Goal: Task Accomplishment & Management: Complete application form

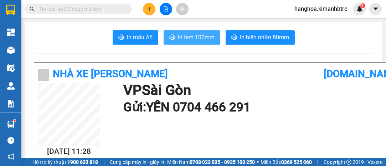
click at [202, 40] on span "In tem 100mm" at bounding box center [196, 37] width 37 height 9
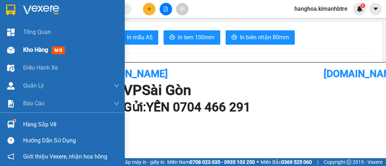
click at [28, 51] on span "Kho hàng" at bounding box center [35, 49] width 25 height 7
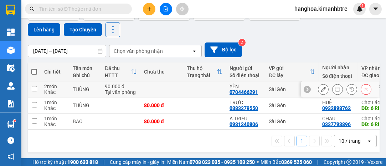
scroll to position [57, 0]
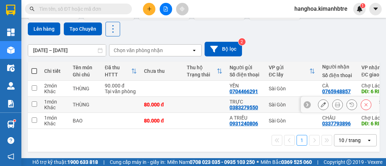
click at [33, 102] on input "checkbox" at bounding box center [34, 103] width 5 height 5
checkbox input "true"
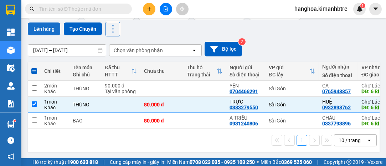
click at [50, 28] on button "Lên hàng" at bounding box center [44, 28] width 32 height 13
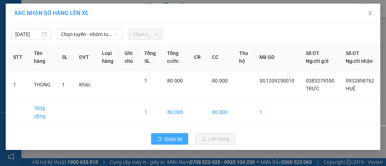
click at [166, 142] on span "Quay lại" at bounding box center [174, 139] width 18 height 8
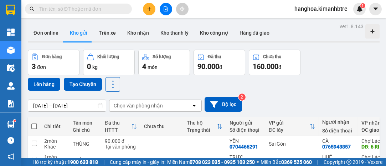
scroll to position [57, 0]
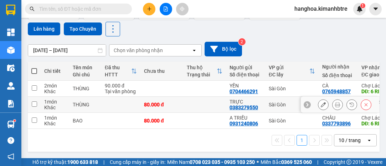
click at [34, 102] on input "checkbox" at bounding box center [34, 103] width 5 height 5
checkbox input "true"
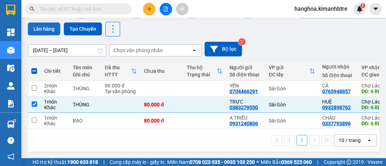
click at [48, 26] on button "Lên hàng" at bounding box center [44, 28] width 32 height 13
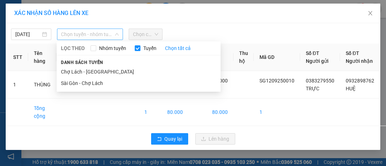
click at [88, 35] on span "Chọn tuyến - nhóm tuyến" at bounding box center [90, 34] width 58 height 11
click at [77, 82] on li "Sài Gòn - Chợ Lách" at bounding box center [139, 82] width 164 height 11
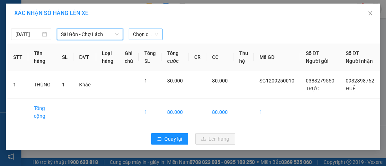
click at [154, 33] on span "Chọn chuyến" at bounding box center [145, 34] width 25 height 11
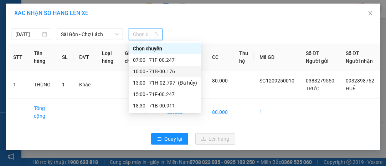
click at [150, 73] on div "10:00 - 71B-00.176" at bounding box center [165, 71] width 64 height 8
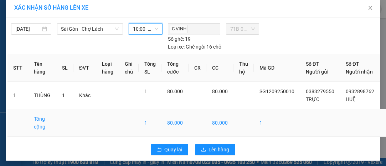
scroll to position [15, 0]
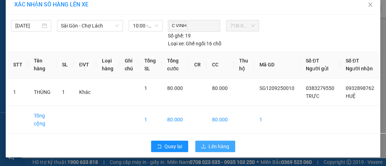
click at [214, 147] on span "Lên hàng" at bounding box center [219, 146] width 21 height 8
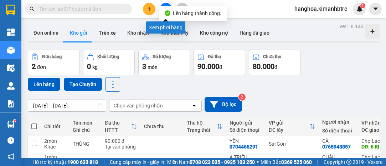
click at [163, 3] on button at bounding box center [166, 9] width 12 height 12
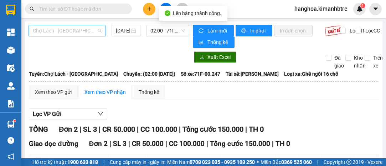
click at [83, 35] on span "Chợ Lách - [GEOGRAPHIC_DATA]" at bounding box center [67, 30] width 69 height 11
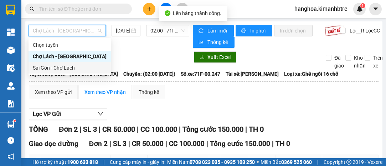
click at [89, 65] on div "Sài Gòn - Chợ Lách" at bounding box center [70, 68] width 74 height 8
type input "[DATE]"
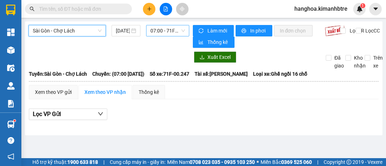
click at [152, 28] on span "07:00 - 71F-00.247" at bounding box center [167, 30] width 34 height 11
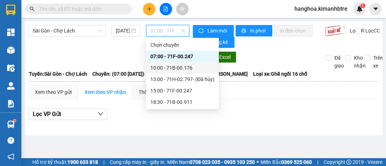
click at [164, 69] on div "10:00 - 71B-00.176" at bounding box center [182, 68] width 64 height 8
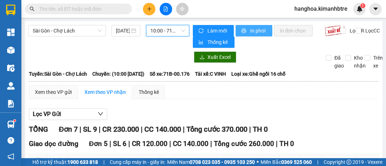
click at [250, 31] on span "In phơi" at bounding box center [258, 31] width 16 height 8
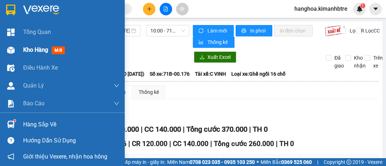
click at [30, 43] on div "Kho hàng mới" at bounding box center [71, 50] width 96 height 18
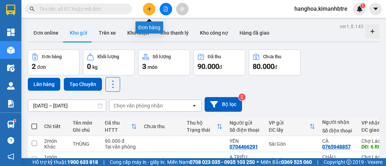
click at [150, 7] on icon "plus" at bounding box center [149, 8] width 5 height 5
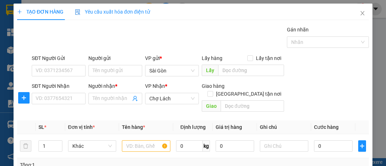
click at [68, 90] on div "SĐT Người Nhận" at bounding box center [59, 87] width 54 height 11
click at [68, 93] on input "SĐT Người Nhận" at bounding box center [59, 98] width 54 height 11
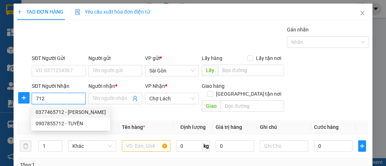
click at [70, 111] on div "0377465712 - [PERSON_NAME]" at bounding box center [71, 112] width 70 height 8
type input "0377465712"
type input "LAN DUNG"
type input "6 CÔNG"
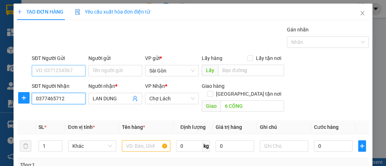
type input "0377465712"
click at [75, 70] on input "SĐT Người Gửi" at bounding box center [59, 70] width 54 height 11
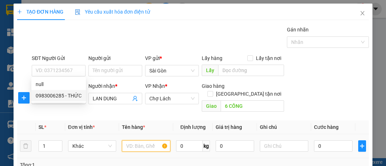
click at [141, 140] on input "text" at bounding box center [146, 145] width 48 height 11
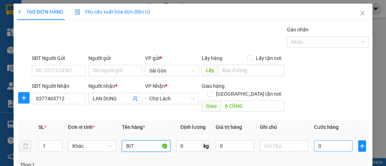
type input "BỊT"
click at [322, 140] on input "0" at bounding box center [333, 145] width 38 height 11
type input "3"
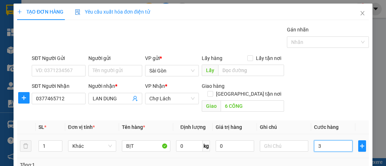
type input "30"
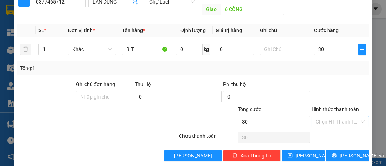
type input "30.000"
click at [339, 116] on input "Hình thức thanh toán" at bounding box center [338, 121] width 44 height 11
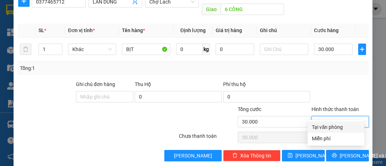
click at [340, 125] on div "Tại văn phòng" at bounding box center [336, 127] width 48 height 8
type input "0"
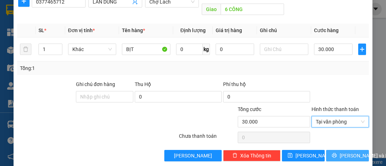
click at [356, 150] on button "[PERSON_NAME] và In" at bounding box center [347, 155] width 43 height 11
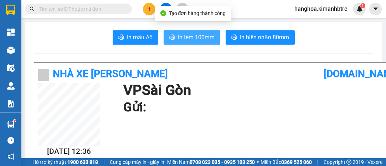
click at [181, 37] on span "In tem 100mm" at bounding box center [196, 37] width 37 height 9
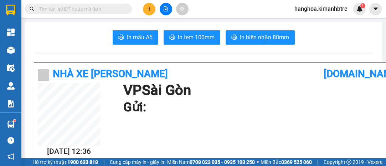
click at [148, 6] on icon "plus" at bounding box center [149, 8] width 5 height 5
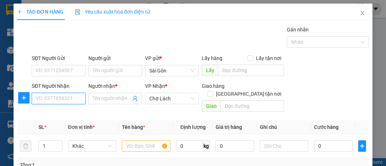
click at [65, 98] on input "SĐT Người Nhận" at bounding box center [59, 98] width 54 height 11
type input "0706321137"
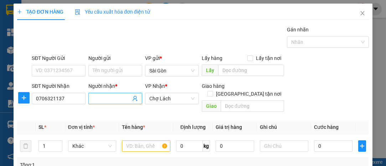
click at [104, 98] on input "Người nhận *" at bounding box center [112, 98] width 38 height 8
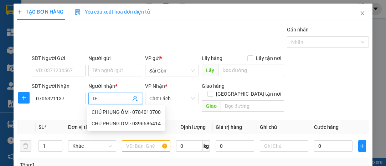
type input "D"
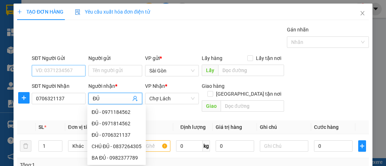
type input "ĐỦ"
click at [67, 72] on input "SĐT Người Gửi" at bounding box center [59, 70] width 54 height 11
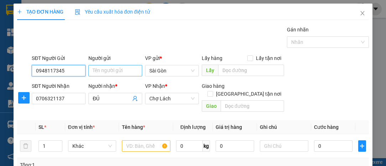
type input "0948117345"
click at [110, 71] on input "Người gửi" at bounding box center [115, 70] width 54 height 11
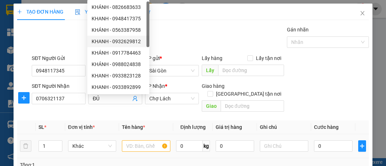
type input "KHANH"
click at [151, 140] on input "text" at bounding box center [146, 145] width 48 height 11
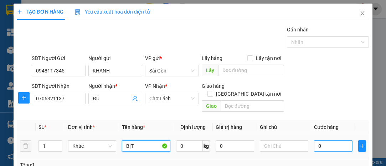
type input "BỊT"
click at [323, 140] on input "0" at bounding box center [333, 145] width 38 height 11
type input "3"
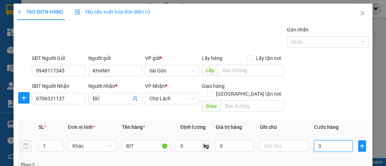
type input "30"
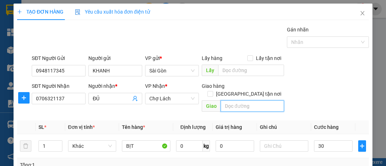
type input "30.000"
click at [251, 100] on input "text" at bounding box center [251, 105] width 63 height 11
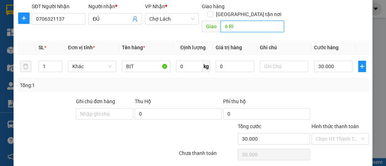
scroll to position [97, 0]
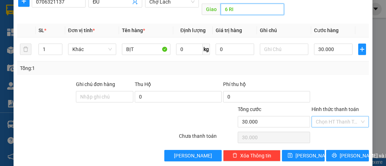
type input "6 RI"
click at [341, 116] on input "Hình thức thanh toán" at bounding box center [338, 121] width 44 height 11
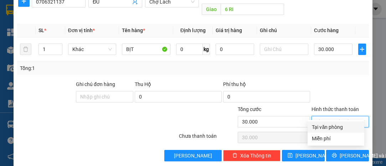
click at [337, 123] on div "Tại văn phòng" at bounding box center [336, 127] width 48 height 8
type input "0"
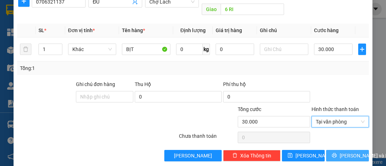
click at [347, 151] on span "[PERSON_NAME] và In" at bounding box center [364, 155] width 50 height 8
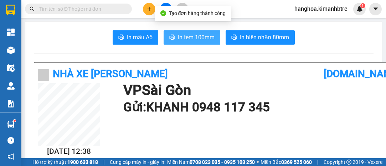
click at [192, 36] on span "In tem 100mm" at bounding box center [196, 37] width 37 height 9
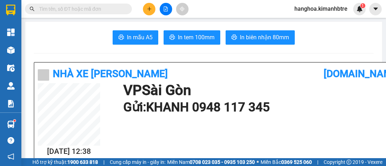
click at [149, 8] on icon "plus" at bounding box center [149, 9] width 0 height 4
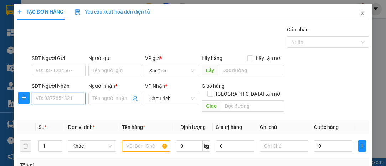
click at [44, 100] on input "SĐT Người Nhận" at bounding box center [59, 98] width 54 height 11
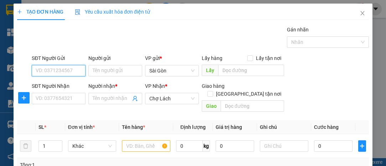
click at [64, 72] on input "SĐT Người Gửi" at bounding box center [59, 70] width 54 height 11
type input "0377281687"
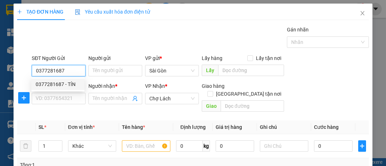
click at [64, 84] on div "0377281687 - TÍN" at bounding box center [58, 84] width 45 height 8
type input "TÍN"
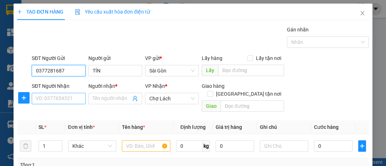
type input "0377281687"
click at [68, 99] on input "SĐT Người Nhận" at bounding box center [59, 98] width 54 height 11
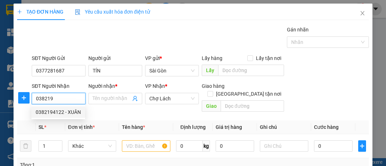
click at [66, 114] on div "0382194122 - XUÂN" at bounding box center [58, 112] width 45 height 8
type input "0382194122"
type input "XUÂN"
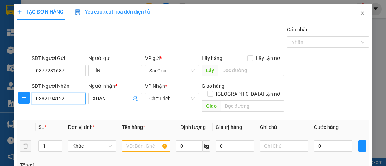
type input "0382194122"
click at [133, 140] on input "text" at bounding box center [146, 145] width 48 height 11
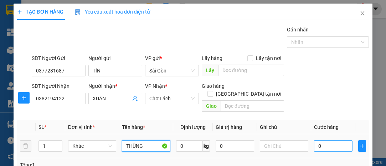
type input "THÙNG"
click at [329, 140] on input "0" at bounding box center [333, 145] width 38 height 11
type input "4"
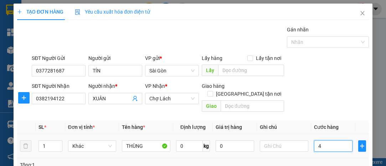
type input "40"
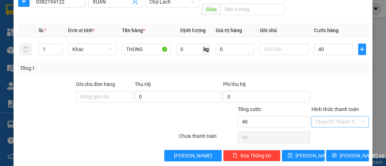
type input "40.000"
click at [343, 116] on input "Hình thức thanh toán" at bounding box center [338, 121] width 44 height 11
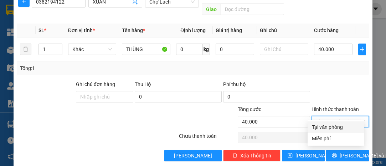
click at [339, 124] on div "Tại văn phòng" at bounding box center [336, 127] width 48 height 8
type input "0"
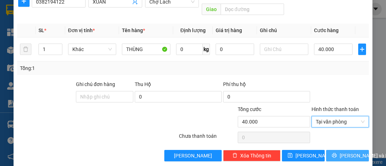
click at [348, 151] on span "[PERSON_NAME] và In" at bounding box center [364, 155] width 50 height 8
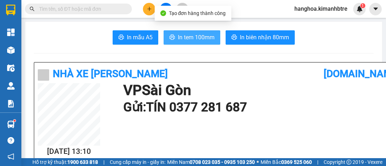
click at [202, 37] on span "In tem 100mm" at bounding box center [196, 37] width 37 height 9
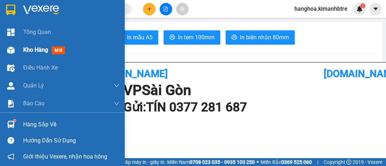
click at [31, 52] on span "Kho hàng" at bounding box center [35, 49] width 25 height 7
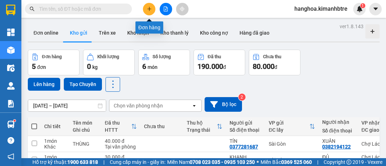
click at [148, 11] on icon "plus" at bounding box center [149, 8] width 5 height 5
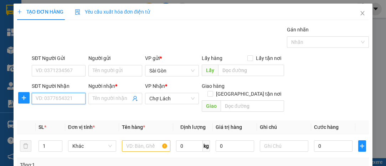
click at [68, 95] on input "SĐT Người Nhận" at bounding box center [59, 98] width 54 height 11
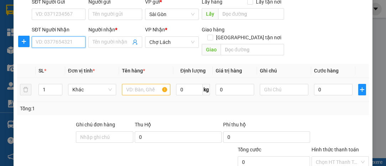
scroll to position [32, 0]
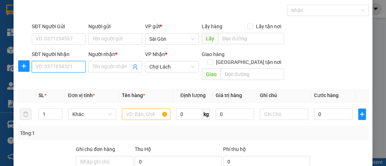
click at [69, 68] on input "SĐT Người Nhận" at bounding box center [59, 66] width 54 height 11
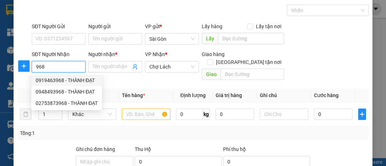
click at [72, 81] on div "0919463968 - THÀNH ĐẠT" at bounding box center [67, 80] width 62 height 8
type input "0919463968"
type input "THÀNH ĐẠT"
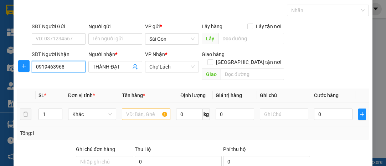
type input "0919463968"
click at [132, 108] on input "text" at bounding box center [146, 113] width 48 height 11
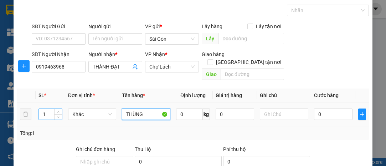
type input "THÙNG"
click at [50, 109] on input "1" at bounding box center [50, 114] width 23 height 11
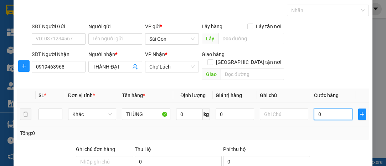
click at [314, 108] on input "0" at bounding box center [333, 113] width 38 height 11
type input "7"
type input "70"
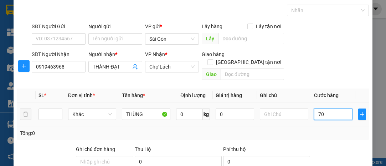
type input "70"
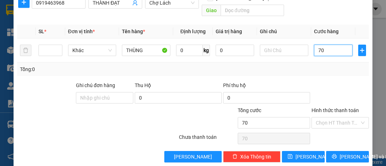
scroll to position [97, 0]
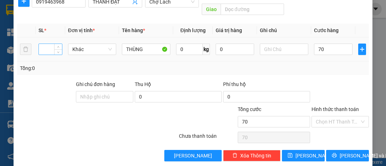
type input "70.000"
click at [52, 44] on input "number" at bounding box center [50, 49] width 23 height 11
type input "2"
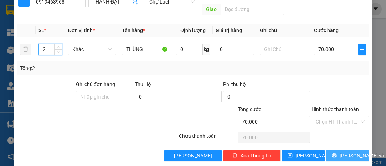
click at [350, 151] on span "[PERSON_NAME] và In" at bounding box center [364, 155] width 50 height 8
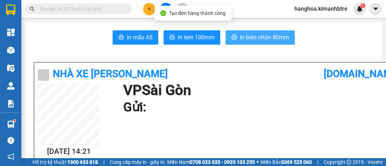
click at [251, 40] on span "In biên nhận 80mm" at bounding box center [264, 37] width 49 height 9
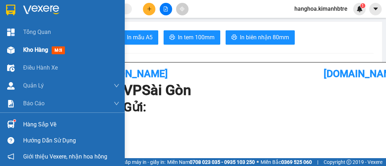
click at [45, 51] on span "Kho hàng" at bounding box center [35, 49] width 25 height 7
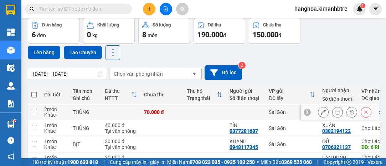
scroll to position [32, 0]
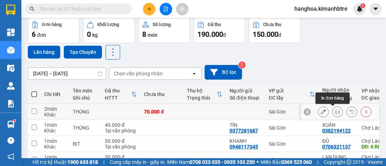
click at [335, 111] on icon at bounding box center [337, 111] width 5 height 5
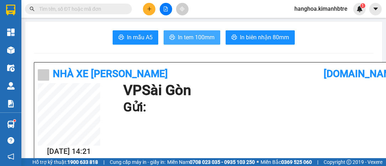
click at [200, 38] on span "In tem 100mm" at bounding box center [196, 37] width 37 height 9
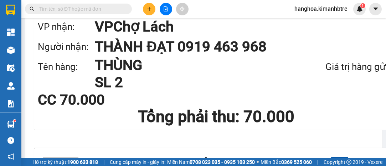
drag, startPoint x: 305, startPoint y: 67, endPoint x: 296, endPoint y: 67, distance: 9.3
click at [304, 67] on div "Giá trị hàng gửi: 0" at bounding box center [340, 66] width 107 height 15
click at [295, 67] on div "Giá trị hàng gửi: 0" at bounding box center [340, 66] width 107 height 15
drag, startPoint x: 295, startPoint y: 67, endPoint x: 265, endPoint y: 65, distance: 30.0
click at [292, 66] on div "Giá trị hàng gửi: 0" at bounding box center [340, 66] width 107 height 15
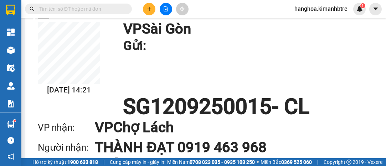
scroll to position [32, 0]
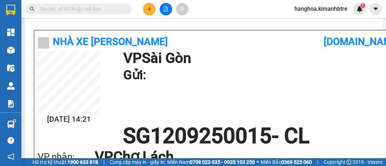
click at [281, 70] on h1 "Gửi:" at bounding box center [257, 75] width 268 height 20
click at [280, 69] on h1 "Gửi:" at bounding box center [257, 75] width 268 height 20
click at [148, 13] on button at bounding box center [149, 9] width 12 height 12
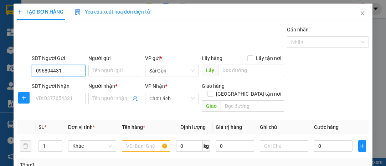
type input "0968944311"
drag, startPoint x: 63, startPoint y: 70, endPoint x: 7, endPoint y: 73, distance: 56.0
click at [2, 72] on div "TẠO ĐƠN HÀNG Yêu cầu xuất hóa đơn điện tử Transit Pickup Surcharge Ids Transit …" at bounding box center [193, 83] width 386 height 166
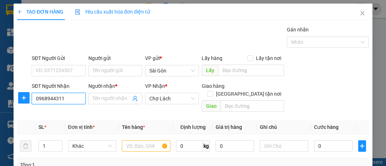
click at [70, 97] on input "0968944311" at bounding box center [59, 98] width 54 height 11
type input "0968944311"
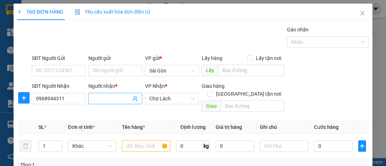
click at [110, 95] on input "Người nhận *" at bounding box center [112, 98] width 38 height 8
type input "KHOA"
click at [69, 68] on input "SĐT Người Gửi" at bounding box center [59, 70] width 54 height 11
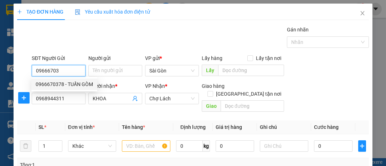
click at [74, 83] on div "0966670378 - TUẤN GÒM" at bounding box center [64, 84] width 57 height 8
type input "0966670378"
type input "TUẤN GÒM"
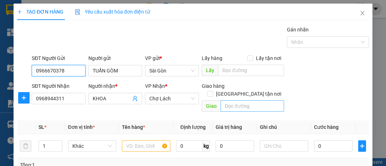
type input "0966670378"
click at [244, 100] on input "text" at bounding box center [251, 105] width 63 height 11
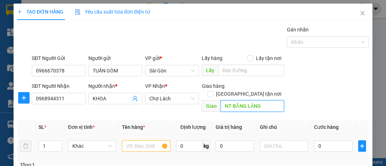
type input "NT BẰNG LĂNG"
click at [142, 140] on input "text" at bounding box center [146, 145] width 48 height 11
type input "T"
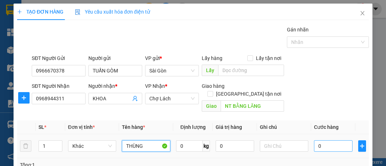
type input "THÙNG"
click at [317, 140] on input "0" at bounding box center [333, 145] width 38 height 11
type input "3"
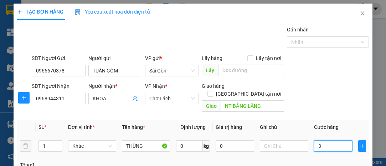
type input "30"
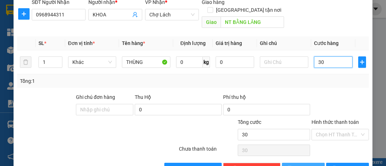
scroll to position [97, 0]
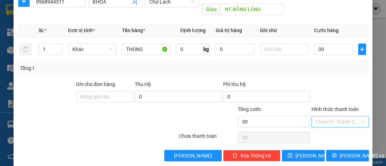
type input "30.000"
click at [325, 116] on input "Hình thức thanh toán" at bounding box center [338, 121] width 44 height 11
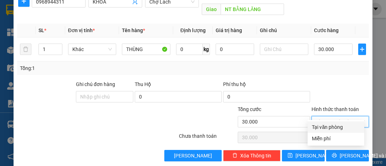
click at [330, 125] on div "Tại văn phòng" at bounding box center [336, 127] width 48 height 8
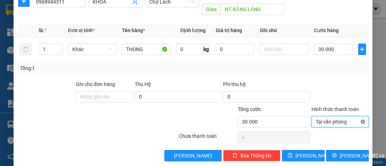
type input "30.000"
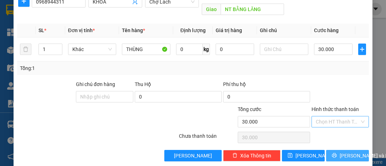
click at [339, 151] on span "[PERSON_NAME] và In" at bounding box center [364, 155] width 50 height 8
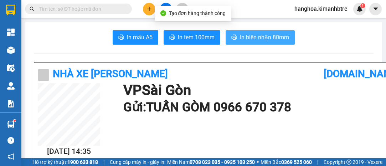
click at [245, 37] on span "In biên nhận 80mm" at bounding box center [264, 37] width 49 height 9
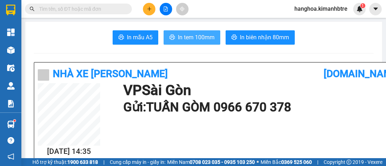
click at [212, 40] on span "In tem 100mm" at bounding box center [196, 37] width 37 height 9
click at [151, 10] on icon "plus" at bounding box center [149, 8] width 5 height 5
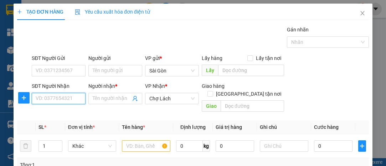
click at [68, 99] on input "SĐT Người Nhận" at bounding box center [59, 98] width 54 height 11
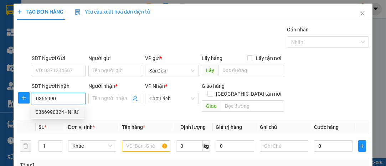
click at [77, 113] on div "0366990324 - NHƯ" at bounding box center [58, 112] width 45 height 8
type input "0366990324"
type input "NHƯ"
type input "[DEMOGRAPHIC_DATA][GEOGRAPHIC_DATA]"
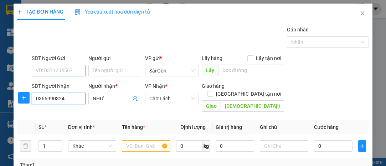
type input "0366990324"
click at [72, 66] on input "SĐT Người Gửi" at bounding box center [59, 70] width 54 height 11
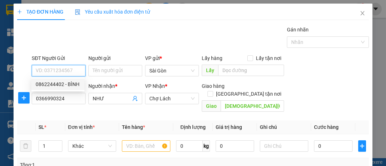
click at [73, 85] on div "0862244402 - BÌNH" at bounding box center [58, 84] width 45 height 8
type input "0862244402"
type input "BÌNH"
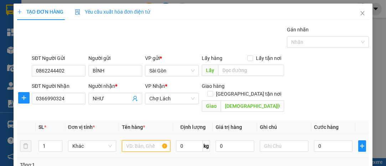
click at [153, 140] on input "text" at bounding box center [146, 145] width 48 height 11
type input "G"
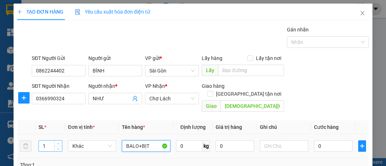
type input "BALO+BỊT"
click at [46, 140] on input "1" at bounding box center [50, 145] width 23 height 11
type input "3"
click at [328, 140] on input "0" at bounding box center [333, 145] width 38 height 11
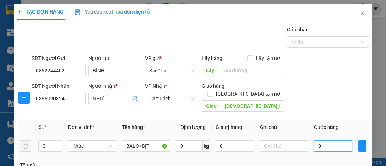
type input "6"
type input "60"
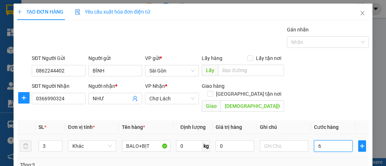
type input "60"
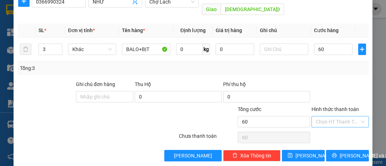
type input "60.000"
click at [338, 116] on input "Hình thức thanh toán" at bounding box center [338, 121] width 44 height 11
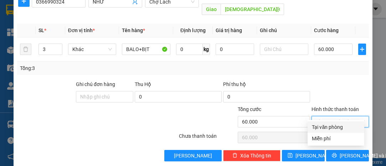
click at [345, 128] on div "Tại văn phòng" at bounding box center [336, 127] width 48 height 8
type input "0"
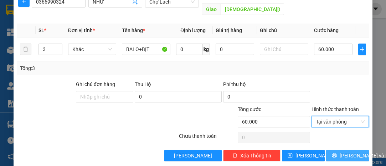
click at [352, 151] on span "[PERSON_NAME] và In" at bounding box center [364, 155] width 50 height 8
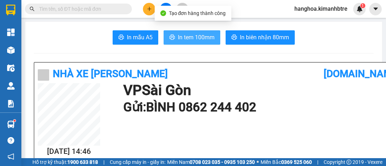
click at [196, 41] on span "In tem 100mm" at bounding box center [196, 37] width 37 height 9
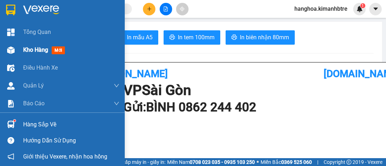
click at [28, 56] on div "Kho hàng mới" at bounding box center [71, 50] width 96 height 18
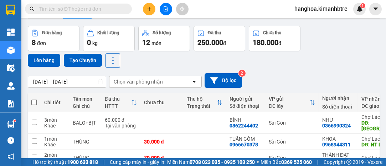
scroll to position [32, 0]
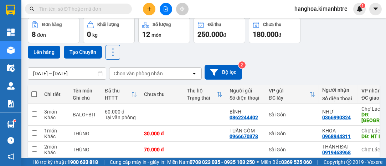
click at [32, 90] on label at bounding box center [34, 93] width 6 height 7
click at [34, 90] on input "checkbox" at bounding box center [34, 90] width 0 height 0
checkbox input "true"
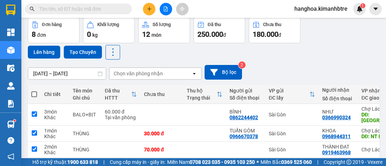
checkbox input "true"
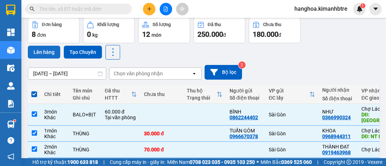
click at [46, 56] on button "Lên hàng" at bounding box center [44, 52] width 32 height 13
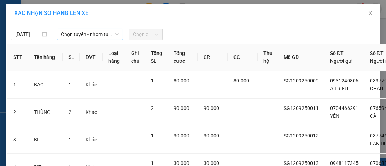
click at [57, 34] on div "Chọn tuyến - nhóm tuyến" at bounding box center [90, 33] width 66 height 11
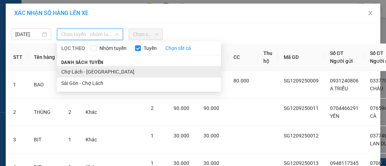
click at [113, 73] on li "Chợ Lách - [GEOGRAPHIC_DATA]" at bounding box center [139, 71] width 164 height 11
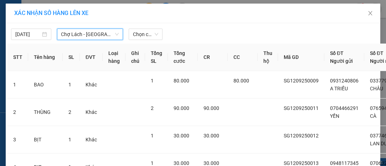
click at [106, 32] on span "Chợ Lách - [GEOGRAPHIC_DATA]" at bounding box center [90, 34] width 58 height 11
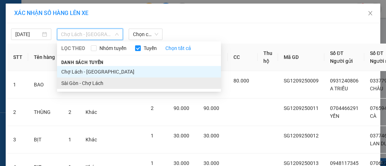
click at [97, 85] on li "Sài Gòn - Chợ Lách" at bounding box center [139, 82] width 164 height 11
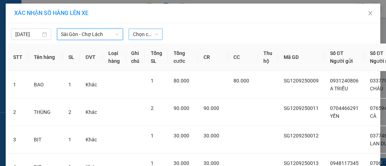
click at [142, 32] on span "Chọn chuyến" at bounding box center [145, 34] width 25 height 11
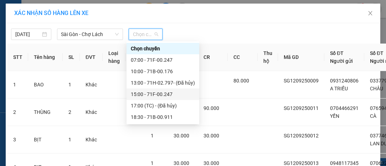
click at [158, 95] on div "15:00 - 71F-00.247" at bounding box center [163, 94] width 64 height 8
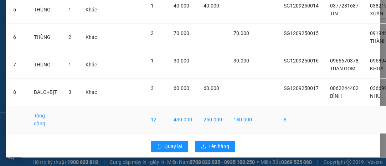
scroll to position [218, 0]
click at [213, 142] on span "Lên hàng" at bounding box center [219, 146] width 21 height 8
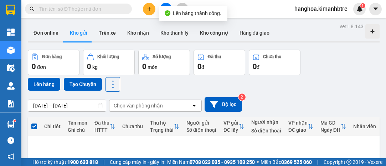
click at [166, 4] on button at bounding box center [166, 9] width 12 height 12
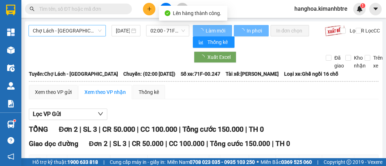
click at [88, 25] on div "Chợ Lách - [GEOGRAPHIC_DATA]" at bounding box center [66, 30] width 77 height 11
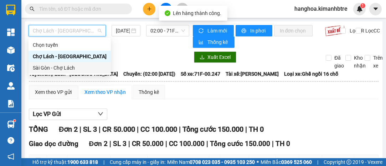
click at [79, 68] on div "Sài Gòn - Chợ Lách" at bounding box center [70, 68] width 74 height 8
type input "[DATE]"
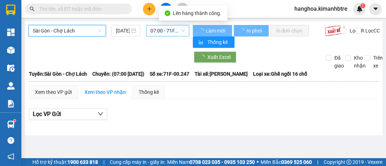
click at [167, 30] on span "07:00 - 71F-00.247" at bounding box center [167, 30] width 34 height 11
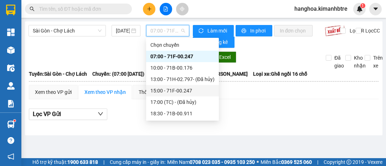
click at [177, 92] on div "15:00 - 71F-00.247" at bounding box center [182, 91] width 64 height 8
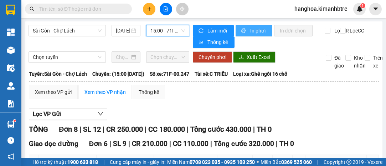
click at [259, 31] on span "In phơi" at bounding box center [258, 31] width 16 height 8
click at [252, 28] on span "In phơi" at bounding box center [258, 31] width 16 height 8
